Goal: Information Seeking & Learning: Learn about a topic

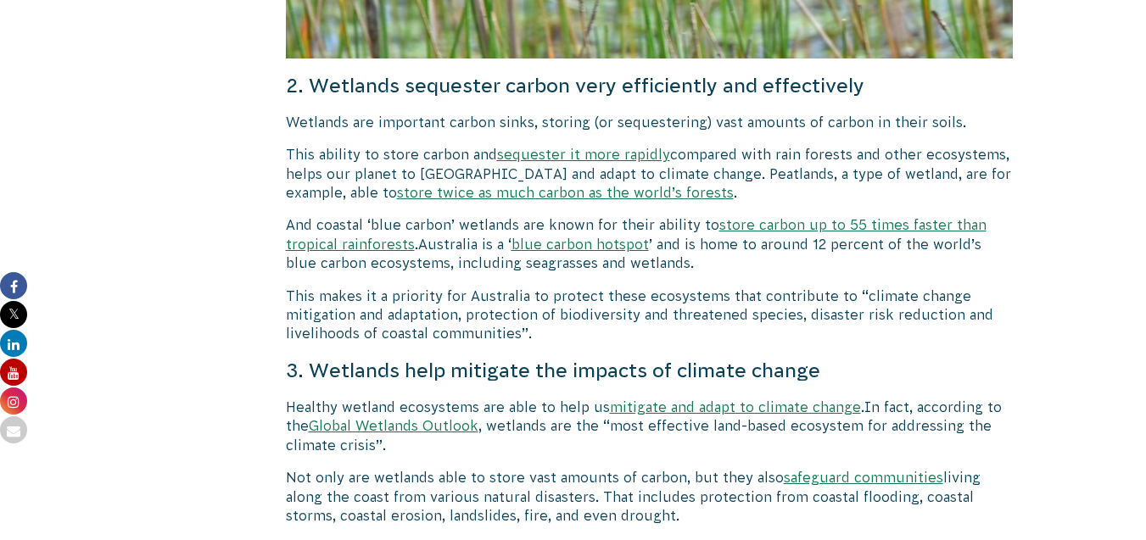
scroll to position [2557, 0]
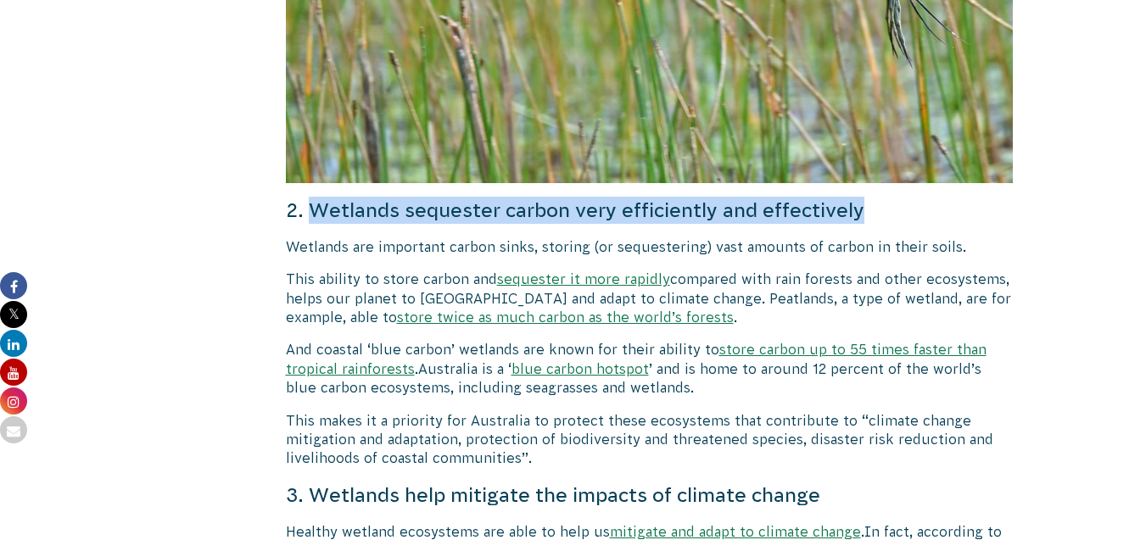
drag, startPoint x: 310, startPoint y: 189, endPoint x: 884, endPoint y: 195, distance: 573.4
click at [884, 197] on h4 "2. Wetlands sequester carbon very efficiently and effectively" at bounding box center [650, 210] width 728 height 27
copy h4 "Wetlands sequester carbon very efficiently and effectively"
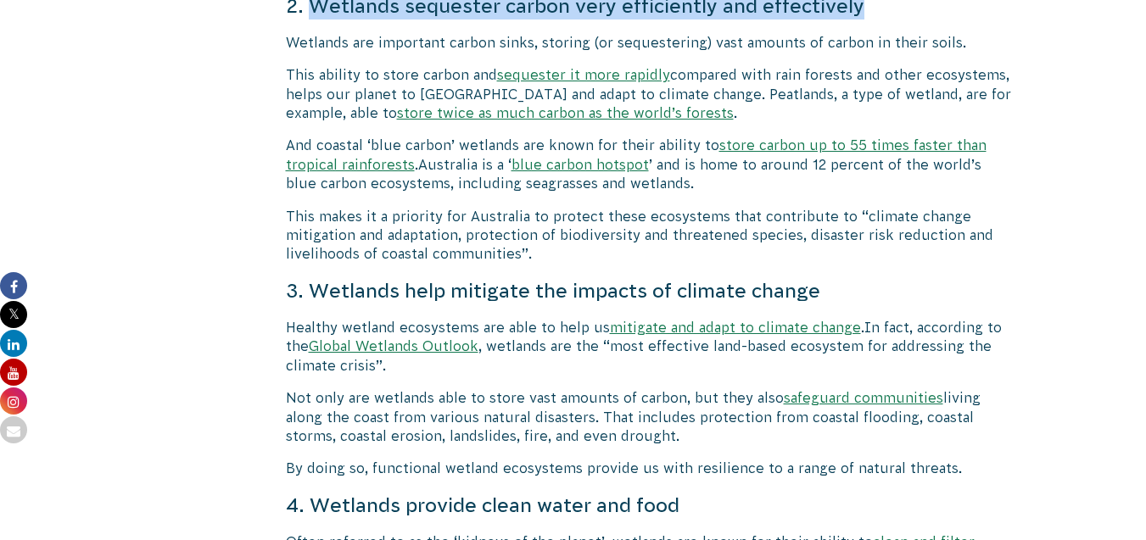
scroll to position [2812, 0]
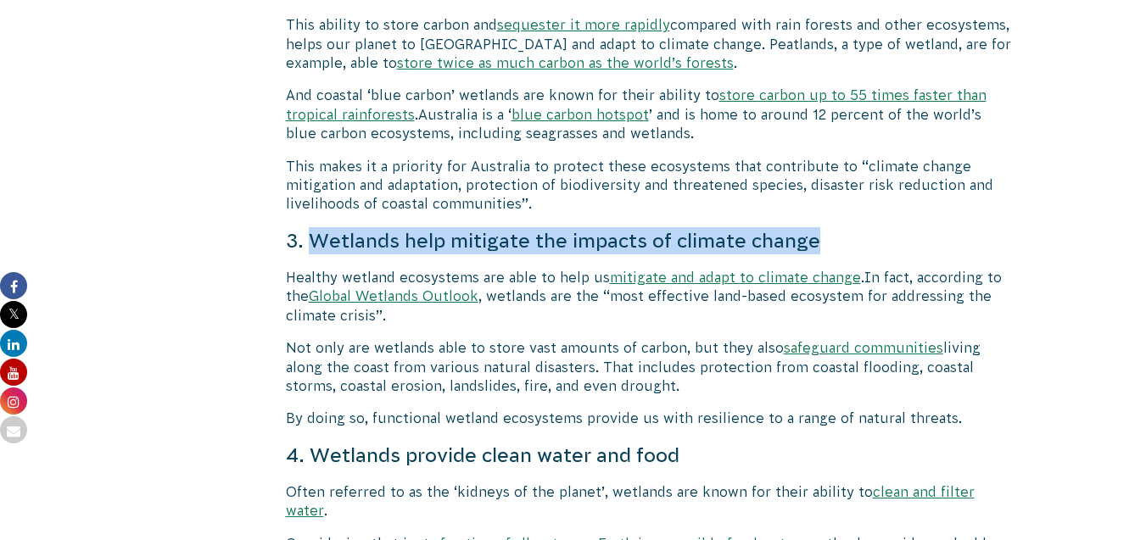
drag, startPoint x: 316, startPoint y: 221, endPoint x: 841, endPoint y: 223, distance: 525.0
click at [841, 227] on h4 "3. Wetlands help mitigate the impacts of climate change" at bounding box center [650, 240] width 728 height 27
copy h4 "Wetlands help mitigate the impacts of climate change"
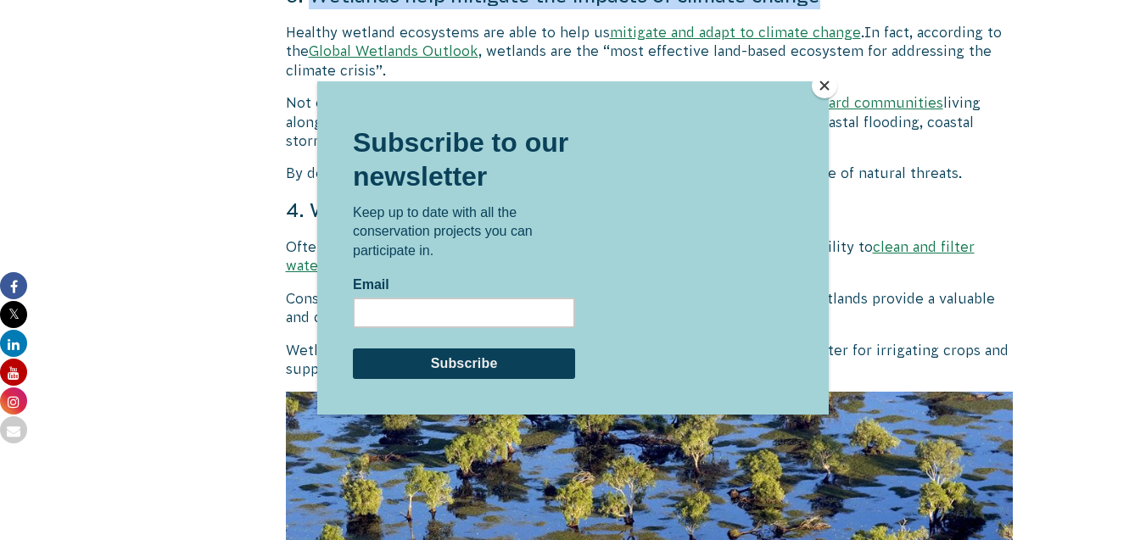
scroll to position [3066, 0]
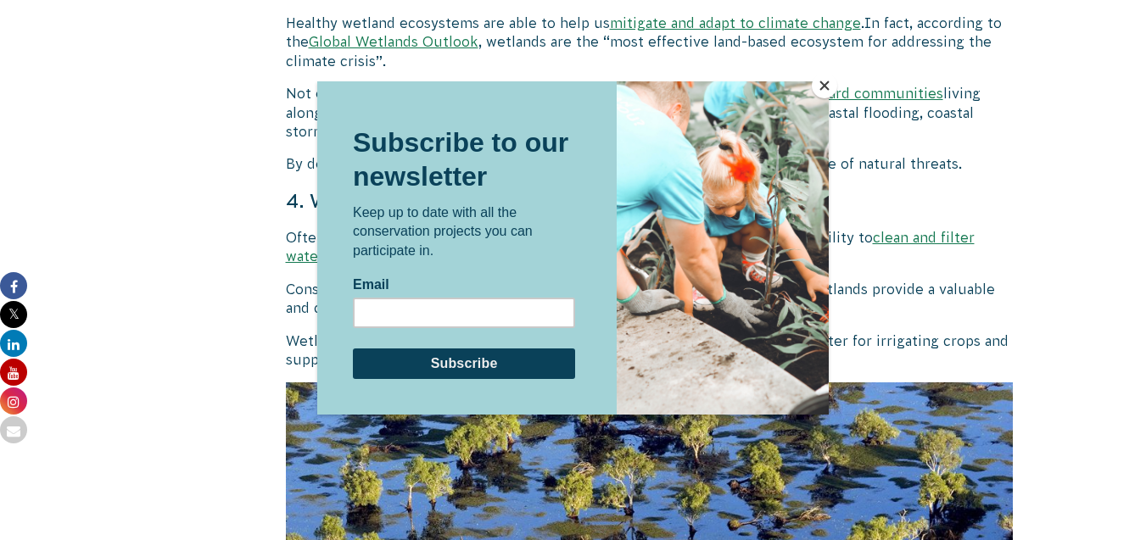
click at [816, 81] on button "Close" at bounding box center [824, 85] width 25 height 25
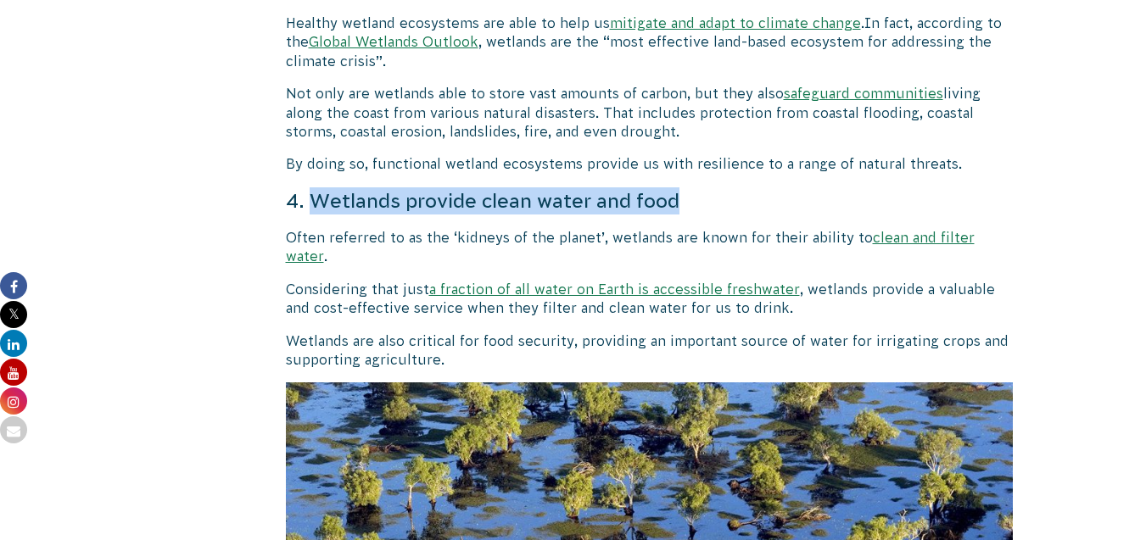
drag, startPoint x: 313, startPoint y: 182, endPoint x: 701, endPoint y: 182, distance: 388.5
click at [701, 187] on h4 "4. Wetlands provide clean water and food" at bounding box center [650, 200] width 728 height 27
copy h4 "Wetlands provide clean water and food"
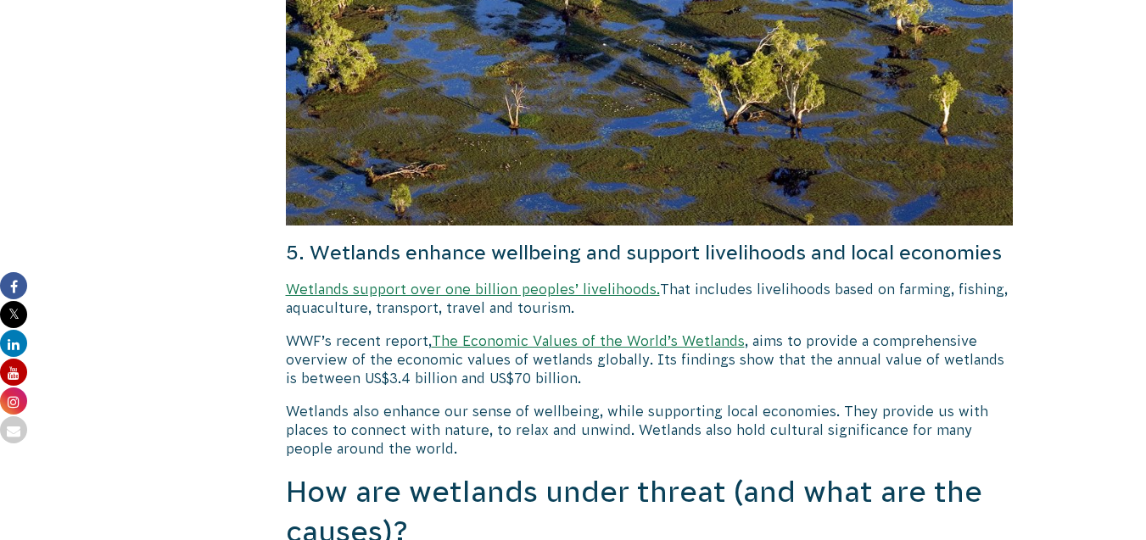
scroll to position [3745, 0]
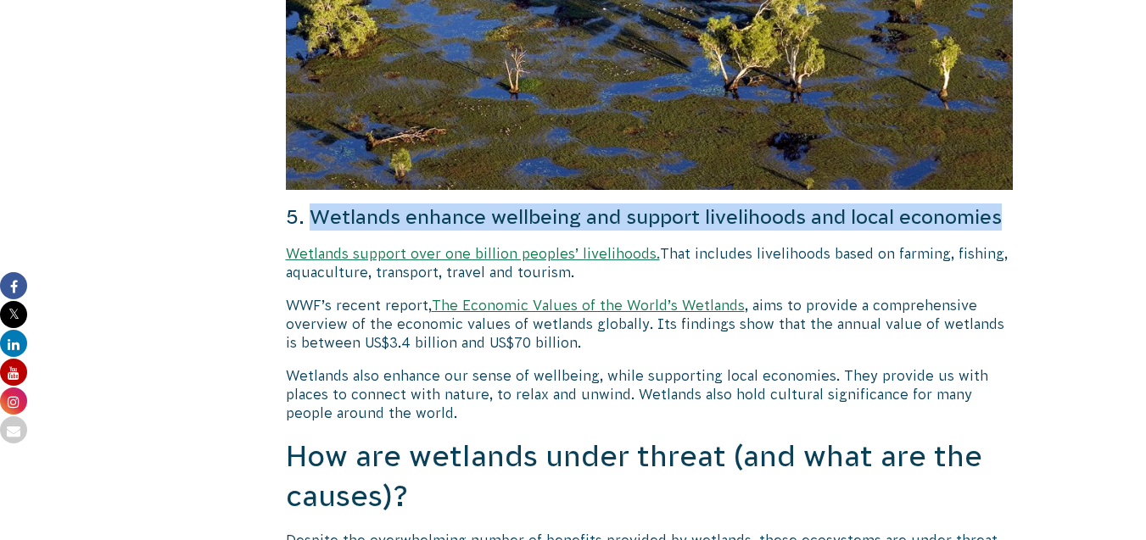
drag, startPoint x: 316, startPoint y: 176, endPoint x: 393, endPoint y: 196, distance: 79.8
click at [393, 204] on h4 "5. Wetlands enhance wellbeing and support livelihoods and local economies" at bounding box center [650, 217] width 728 height 27
copy h4 "Wetlands enhance wellbeing and support livelihoods and local economies"
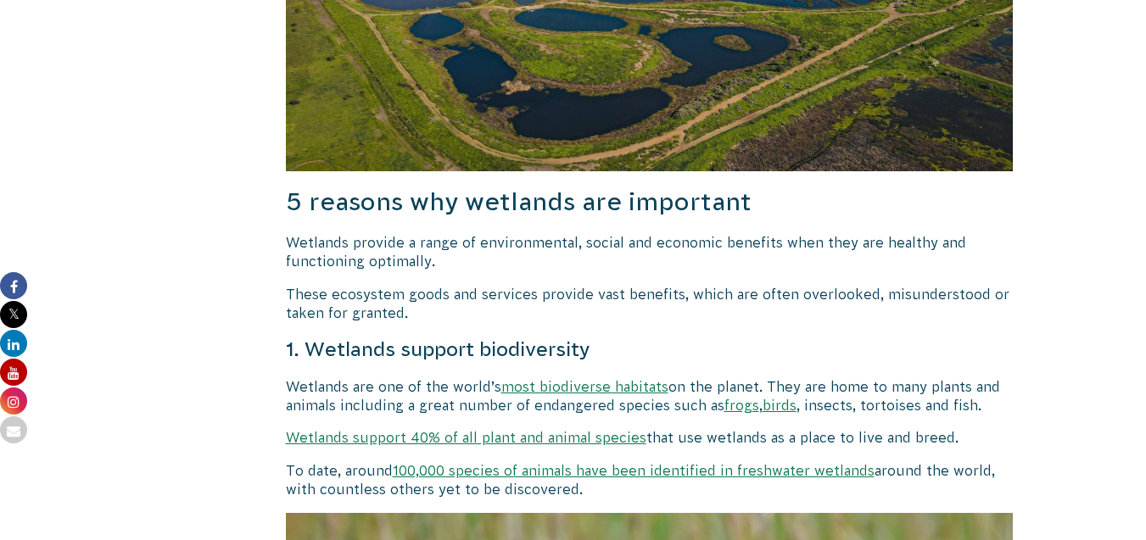
scroll to position [1709, 0]
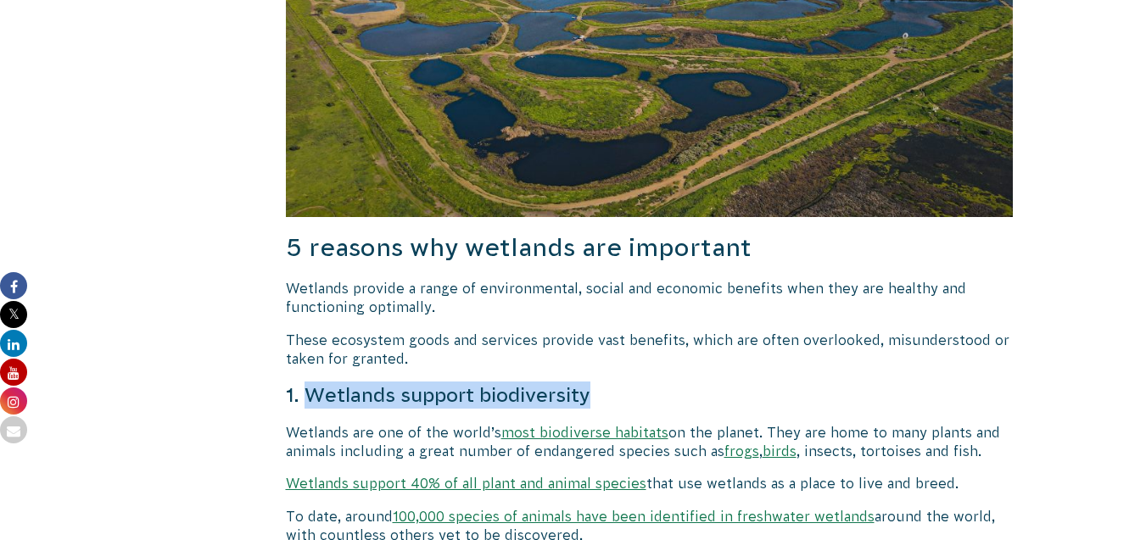
drag, startPoint x: 307, startPoint y: 370, endPoint x: 614, endPoint y: 360, distance: 307.2
copy h4 "Wetlands support biodiversity"
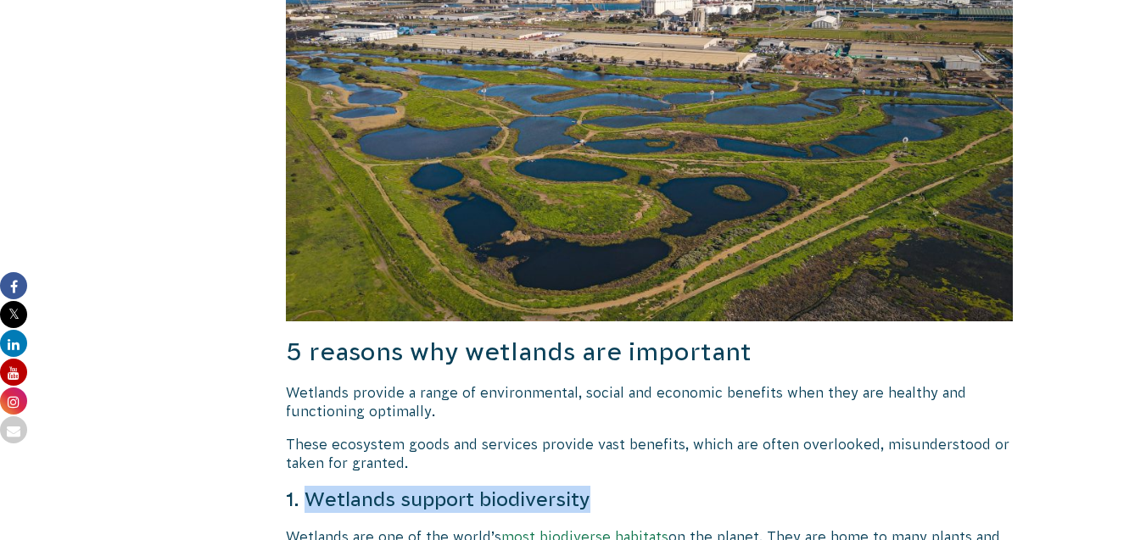
scroll to position [1539, 0]
